Goal: Obtain resource: Download file/media

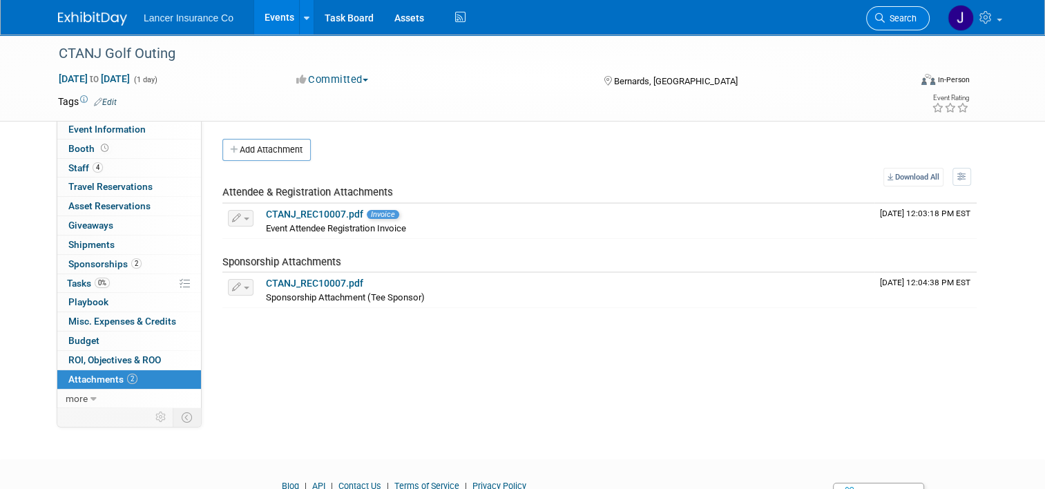
click at [884, 17] on icon at bounding box center [880, 18] width 10 height 10
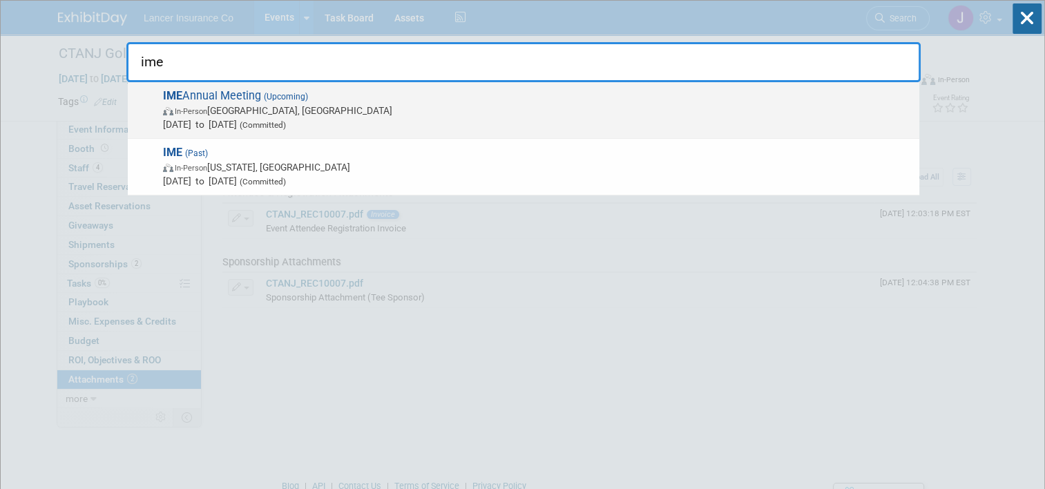
type input "ime"
click at [266, 113] on span "In-Person Key West, FL" at bounding box center [537, 111] width 749 height 14
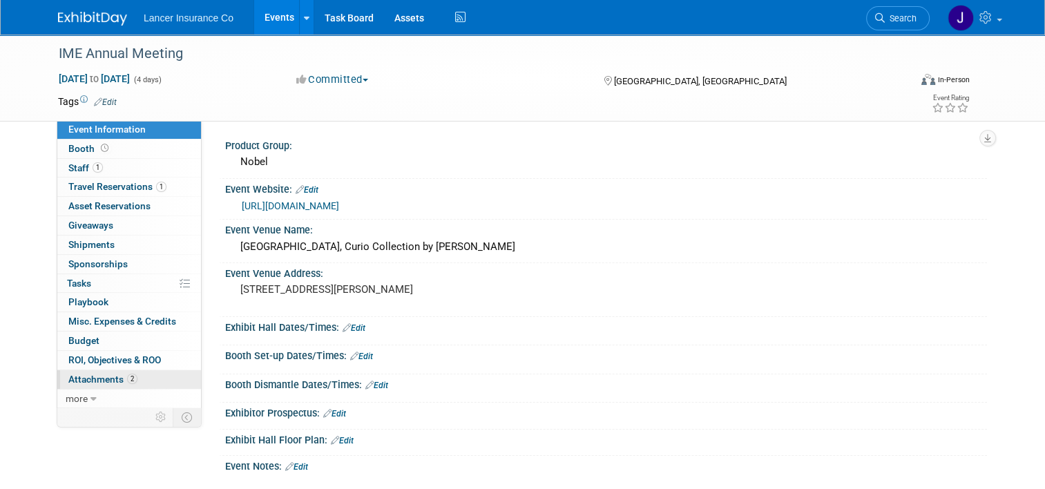
click at [100, 380] on span "Attachments 2" at bounding box center [102, 379] width 69 height 11
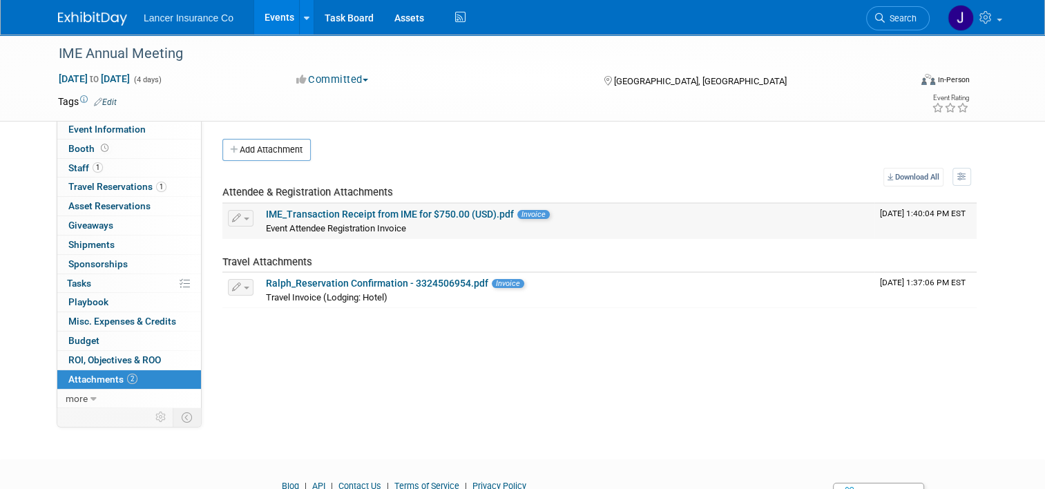
click at [398, 210] on link "IME_Transaction Receipt from IME for $750.00 (USD).pdf" at bounding box center [390, 214] width 248 height 11
click at [382, 281] on link "Ralph_Reservation Confirmation - 3324506954.pdf" at bounding box center [377, 283] width 222 height 11
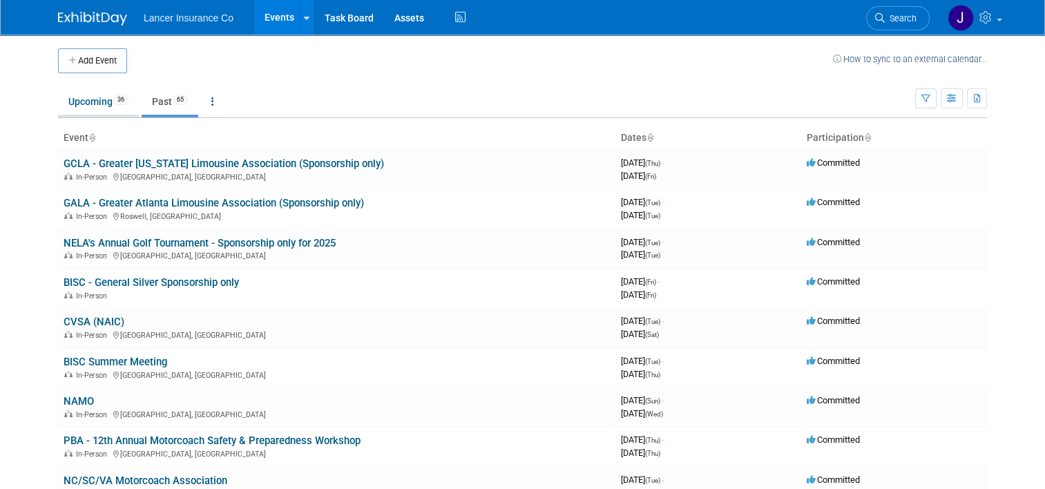
click at [77, 98] on link "Upcoming 36" at bounding box center [98, 101] width 81 height 26
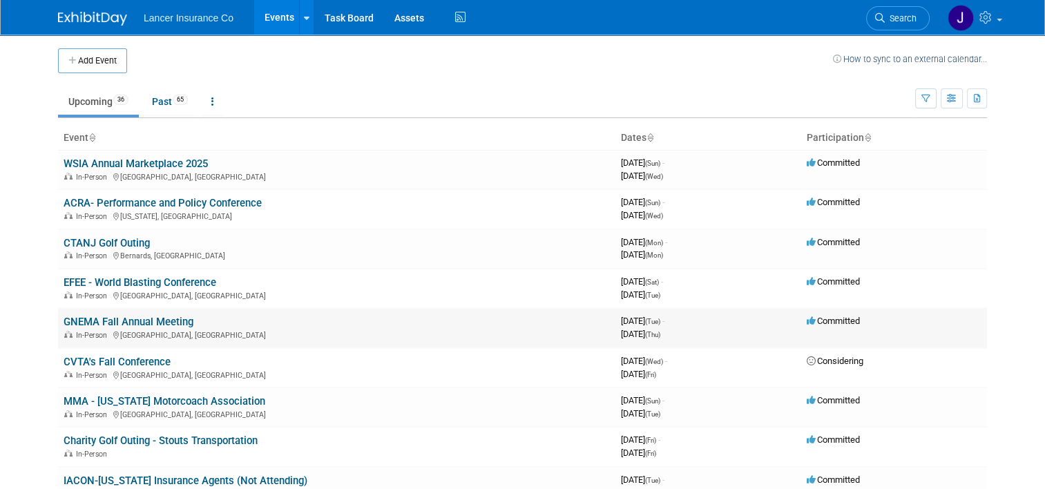
click at [101, 320] on link "GNEMA Fall Annual Meeting" at bounding box center [129, 322] width 130 height 12
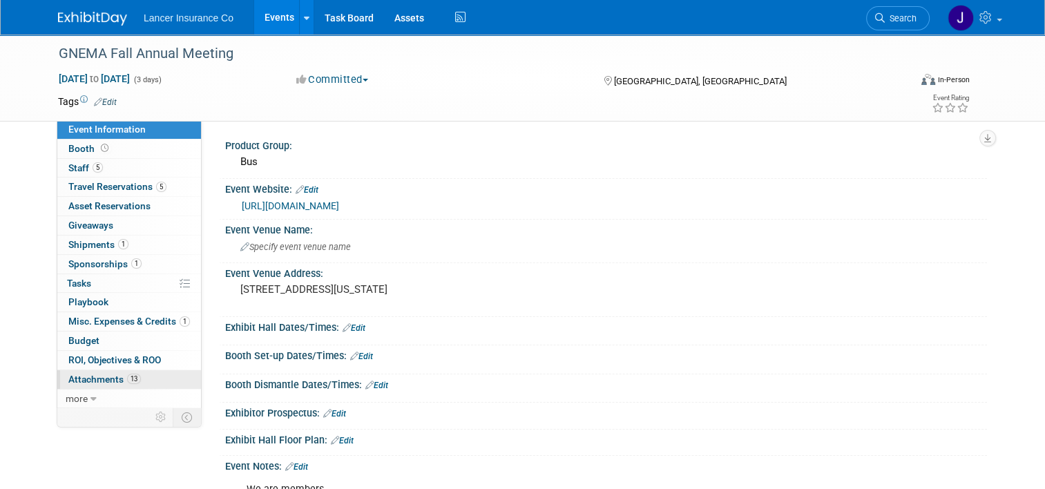
click at [101, 376] on span "Attachments 13" at bounding box center [104, 379] width 72 height 11
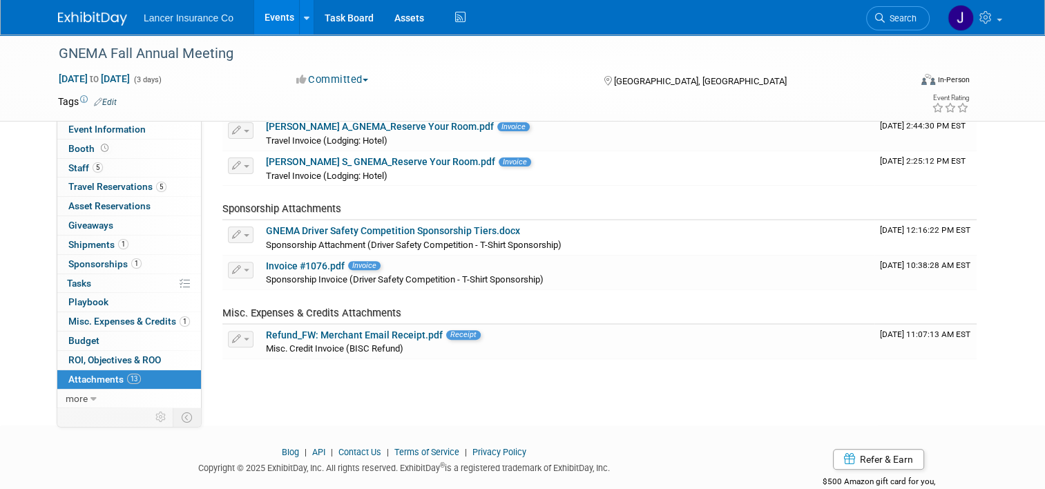
scroll to position [414, 0]
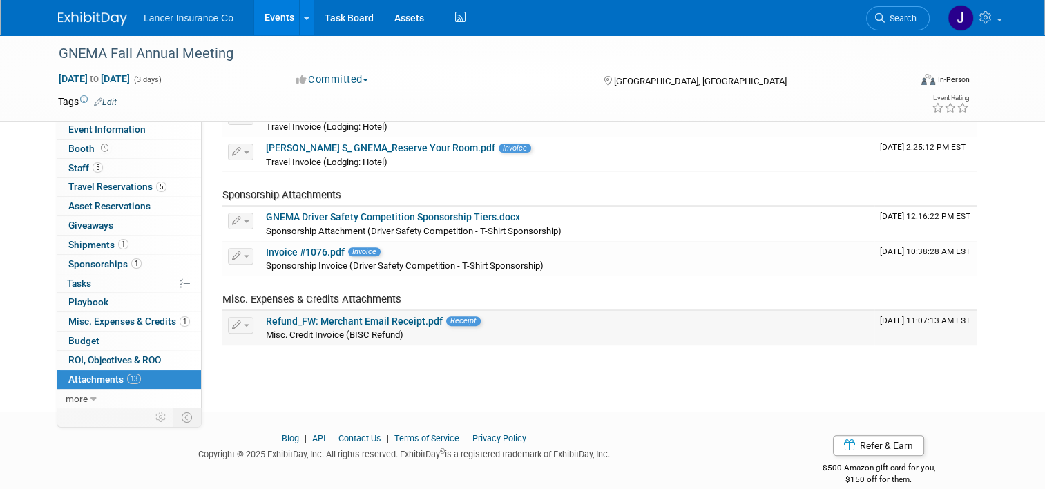
click at [353, 320] on link "Refund_FW: Merchant Email Receipt.pdf" at bounding box center [354, 321] width 177 height 11
